Goal: Task Accomplishment & Management: Manage account settings

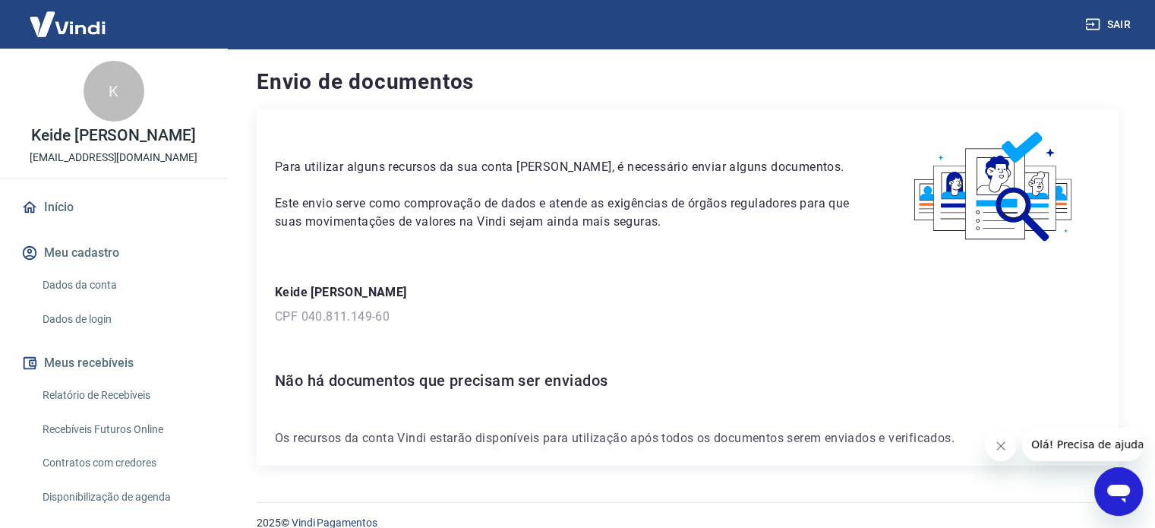
click at [58, 209] on link "Início" at bounding box center [113, 207] width 191 height 33
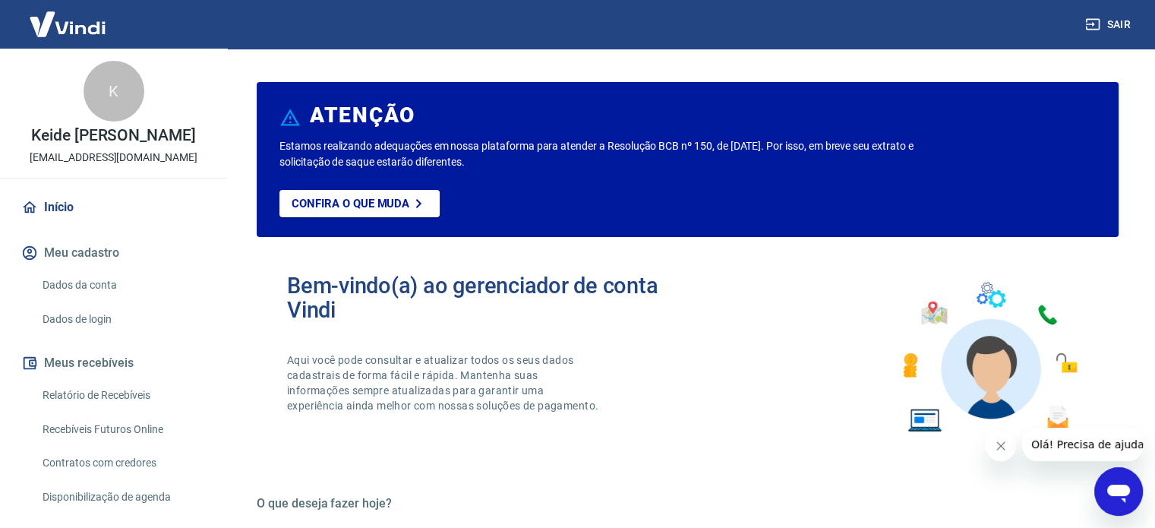
click at [91, 285] on link "Dados da conta" at bounding box center [122, 285] width 172 height 31
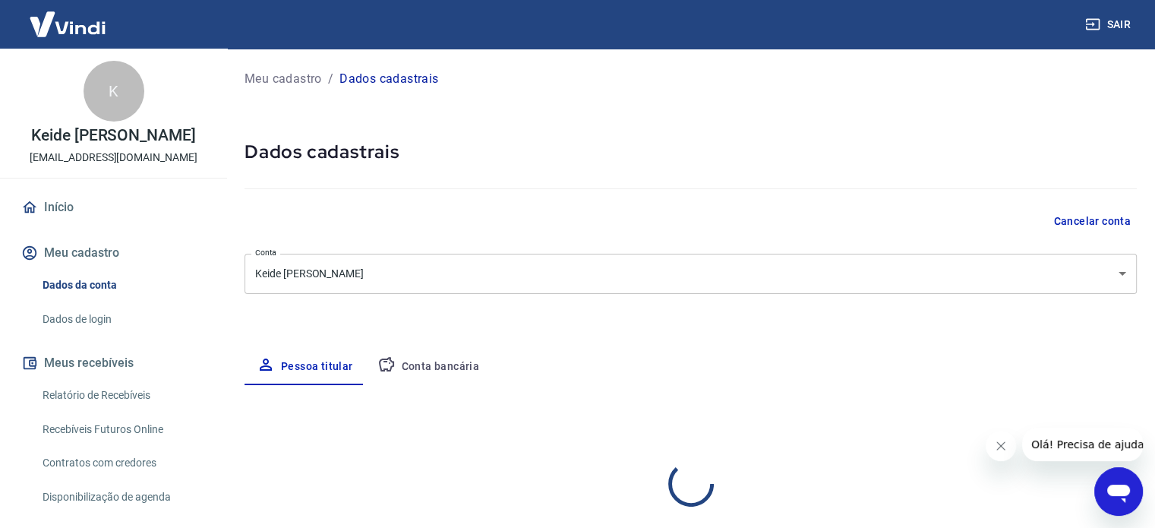
select select "SC"
select select "business"
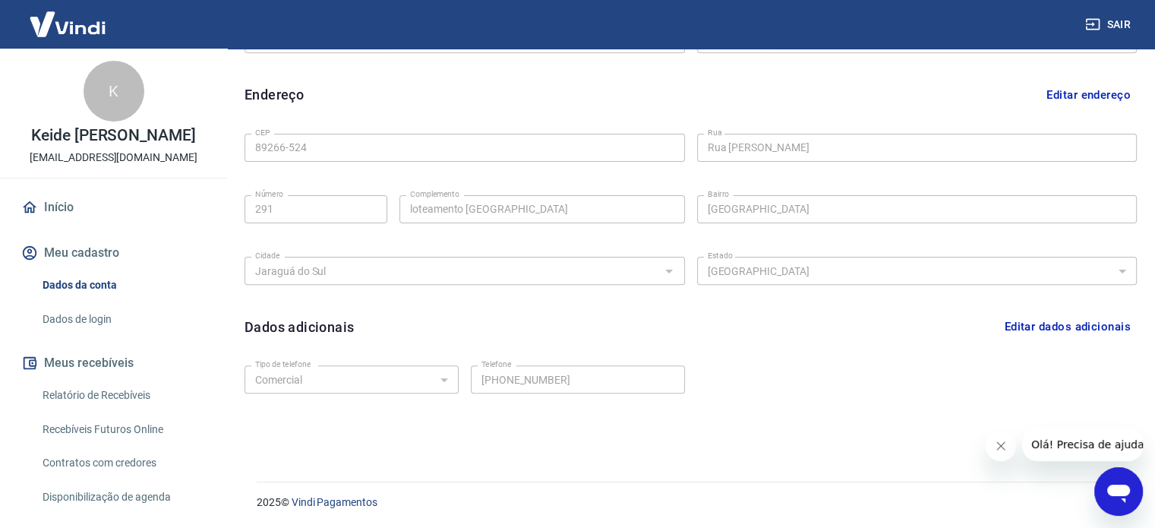
scroll to position [74, 0]
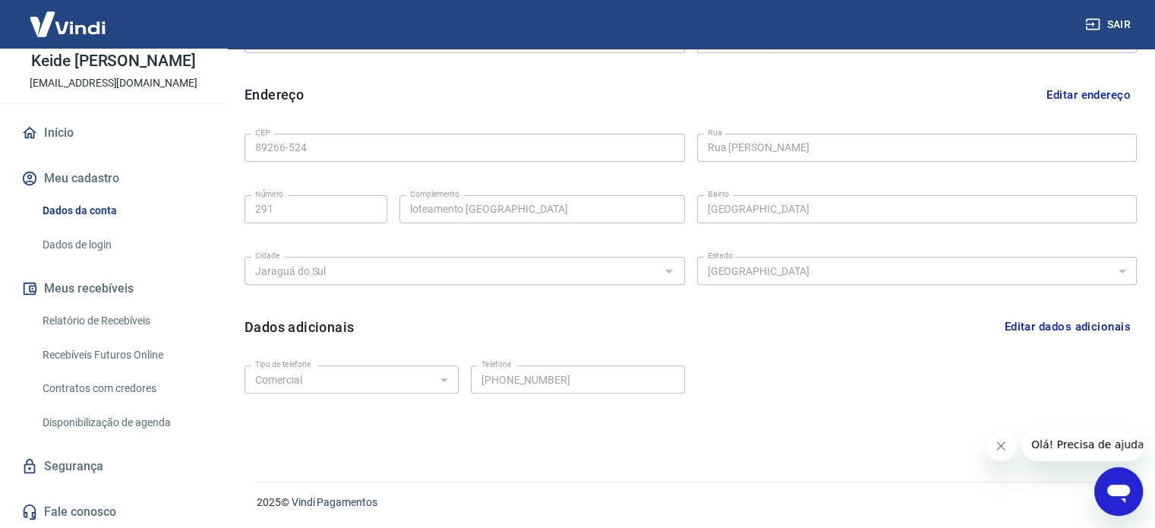
click at [106, 312] on link "Relatório de Recebíveis" at bounding box center [122, 320] width 172 height 31
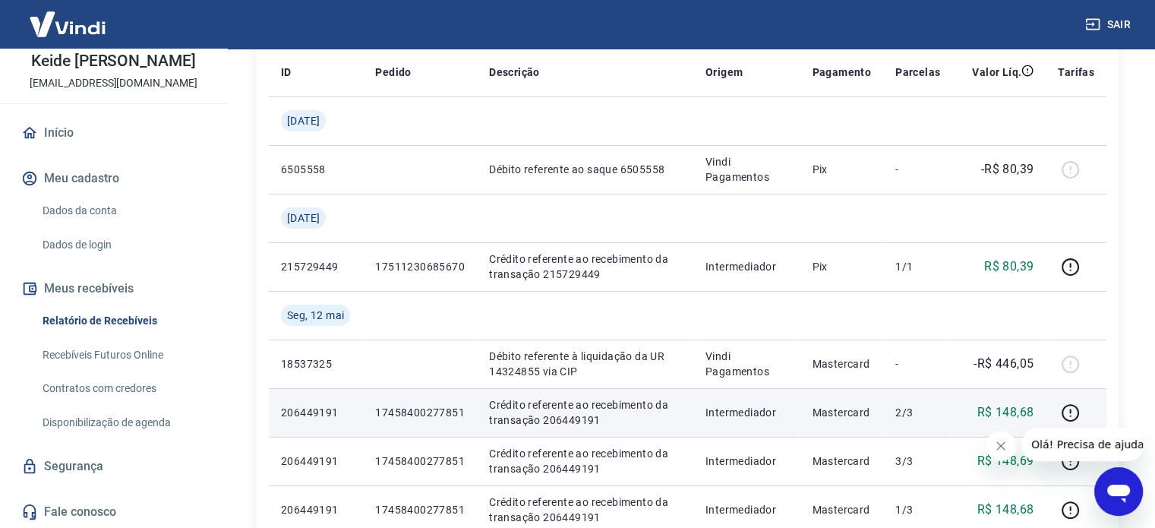
scroll to position [152, 0]
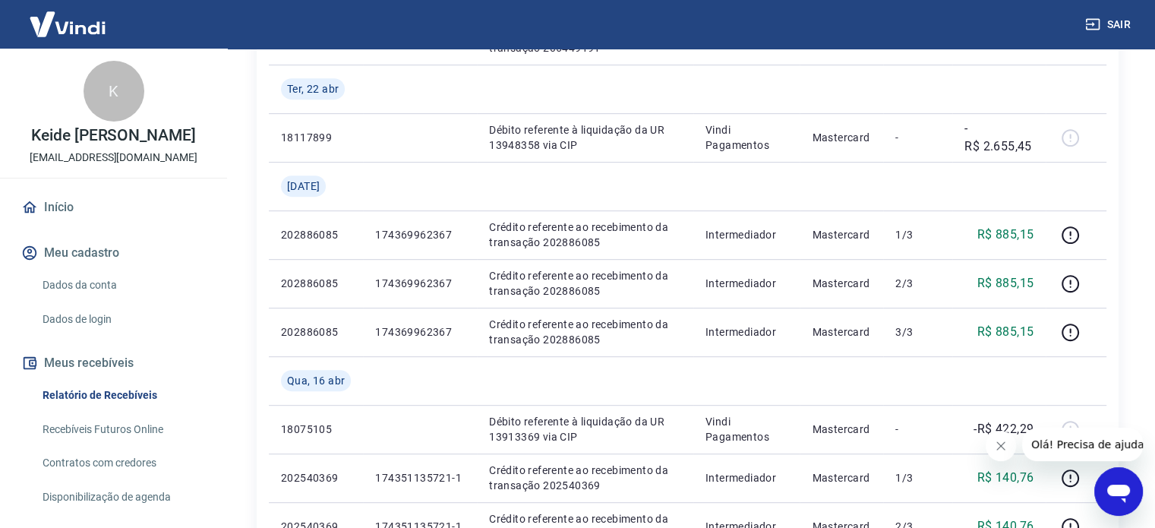
click at [55, 206] on link "Início" at bounding box center [113, 207] width 191 height 33
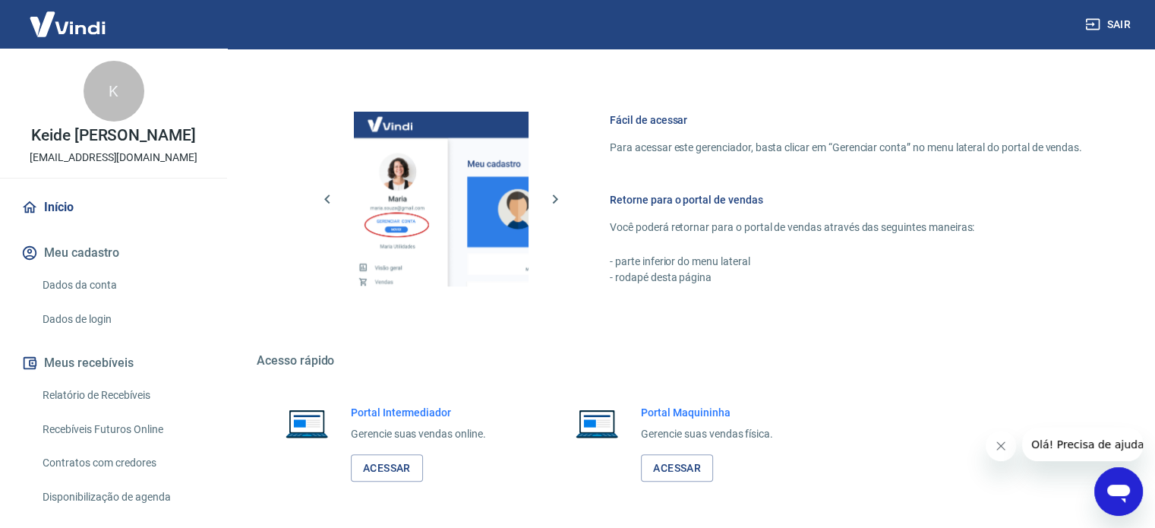
scroll to position [828, 0]
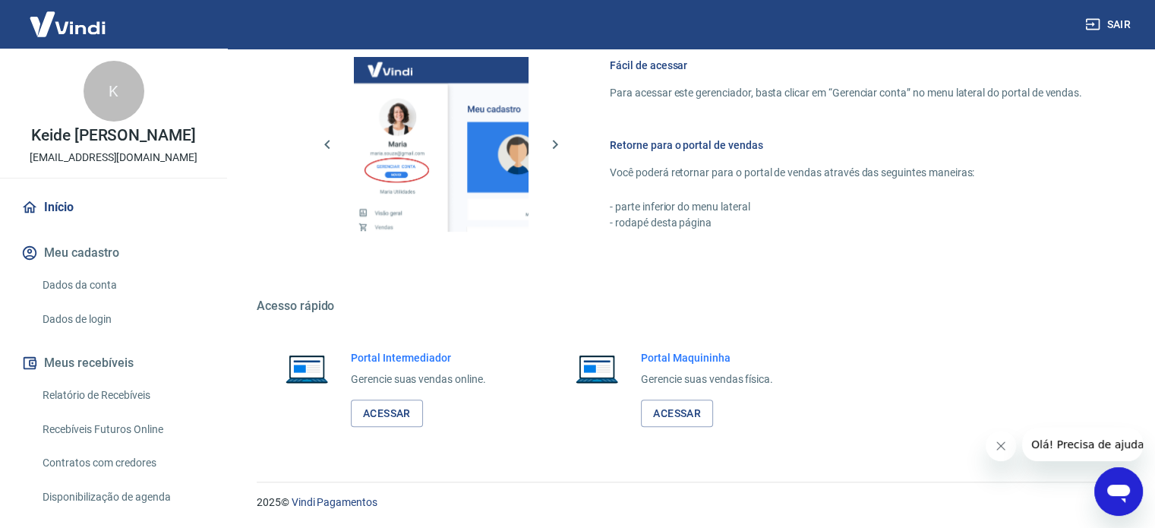
click at [411, 362] on h6 "Portal Intermediador" at bounding box center [418, 357] width 135 height 15
drag, startPoint x: 411, startPoint y: 359, endPoint x: 397, endPoint y: 389, distance: 32.9
click at [411, 359] on h6 "Portal Intermediador" at bounding box center [418, 357] width 135 height 15
click at [387, 418] on link "Acessar" at bounding box center [387, 413] width 72 height 28
click at [400, 410] on link "Acessar" at bounding box center [387, 413] width 72 height 28
